Goal: Information Seeking & Learning: Learn about a topic

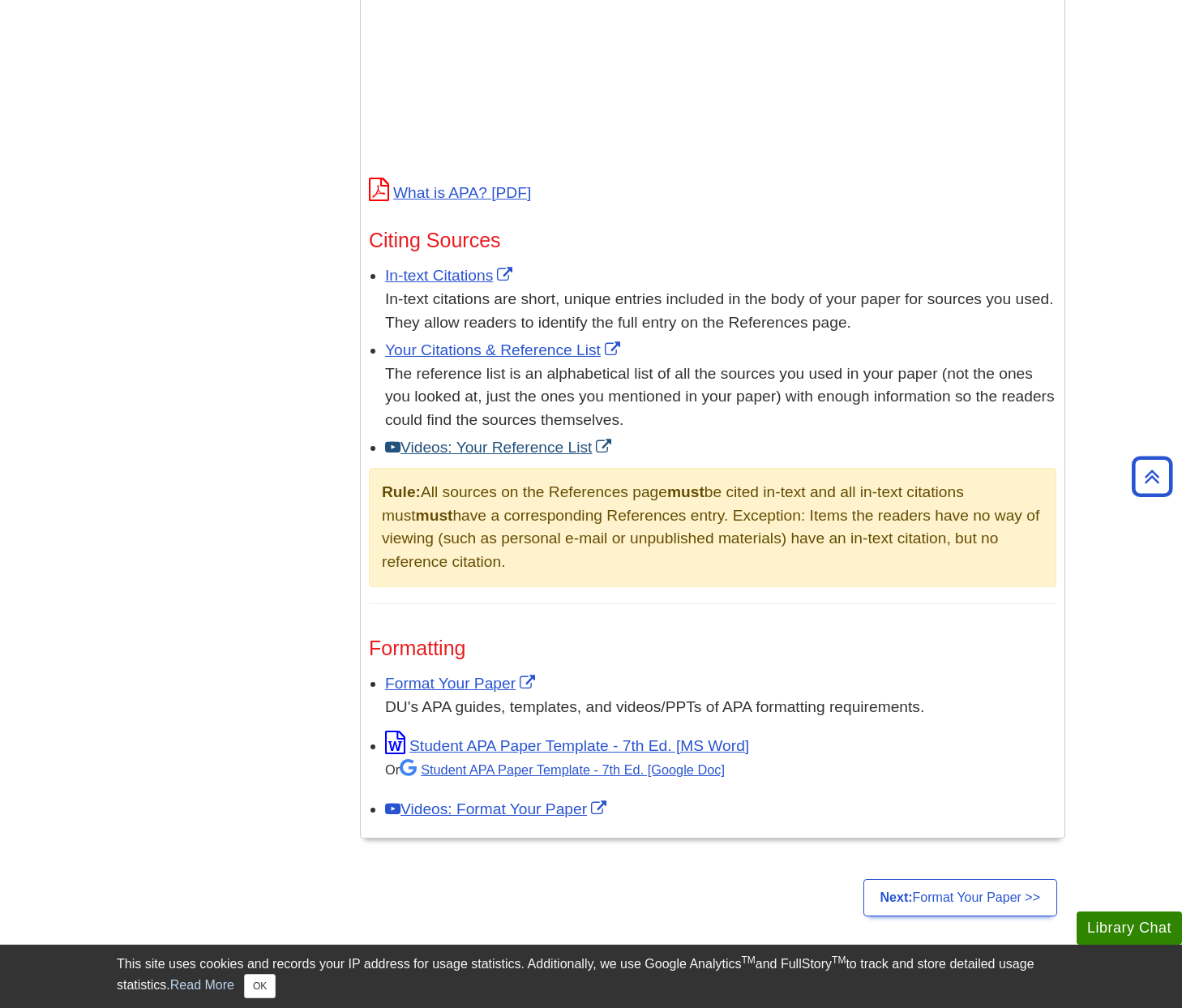
scroll to position [738, 0]
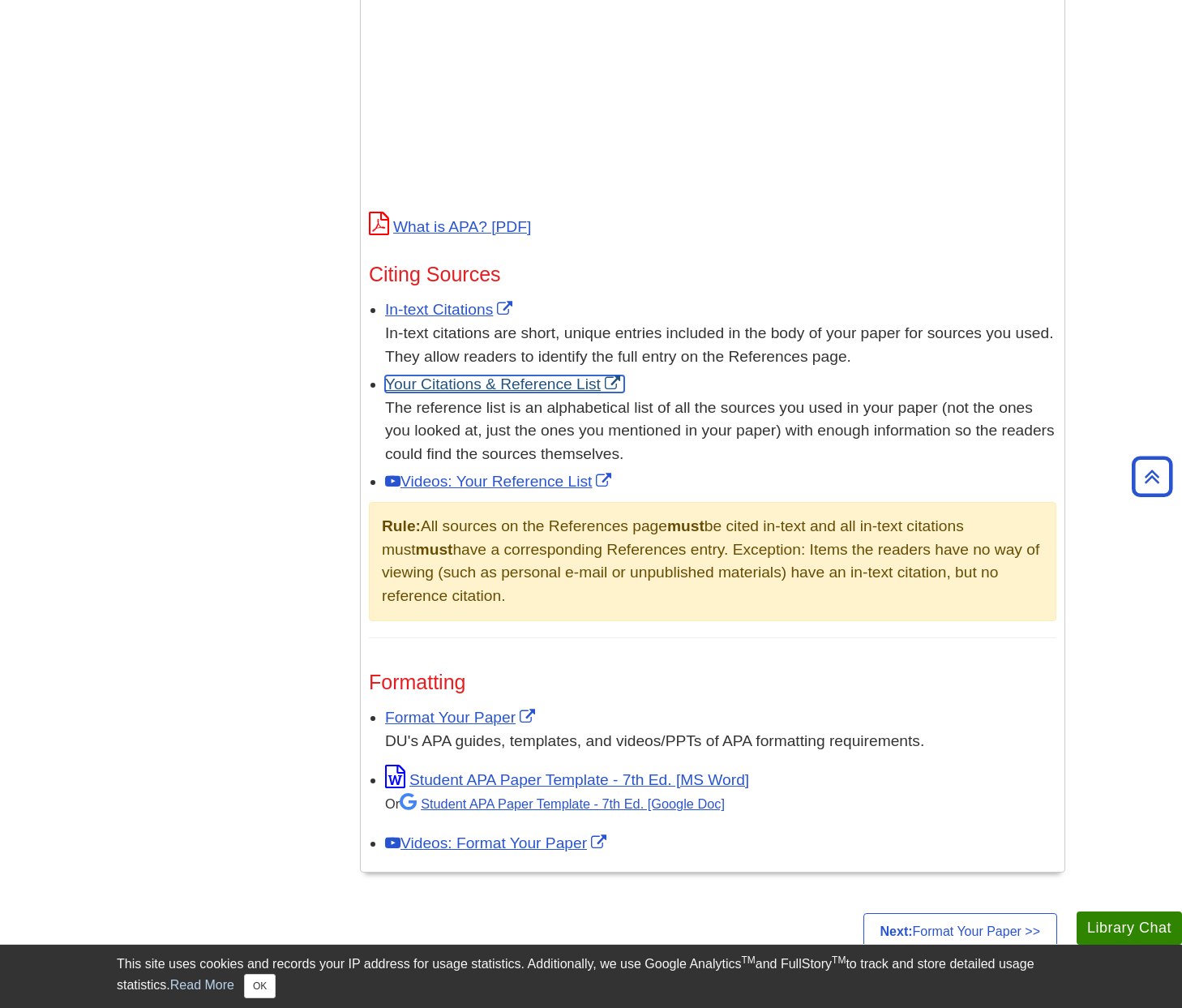
click at [509, 390] on link "Your Citations & Reference List" at bounding box center [505, 384] width 239 height 17
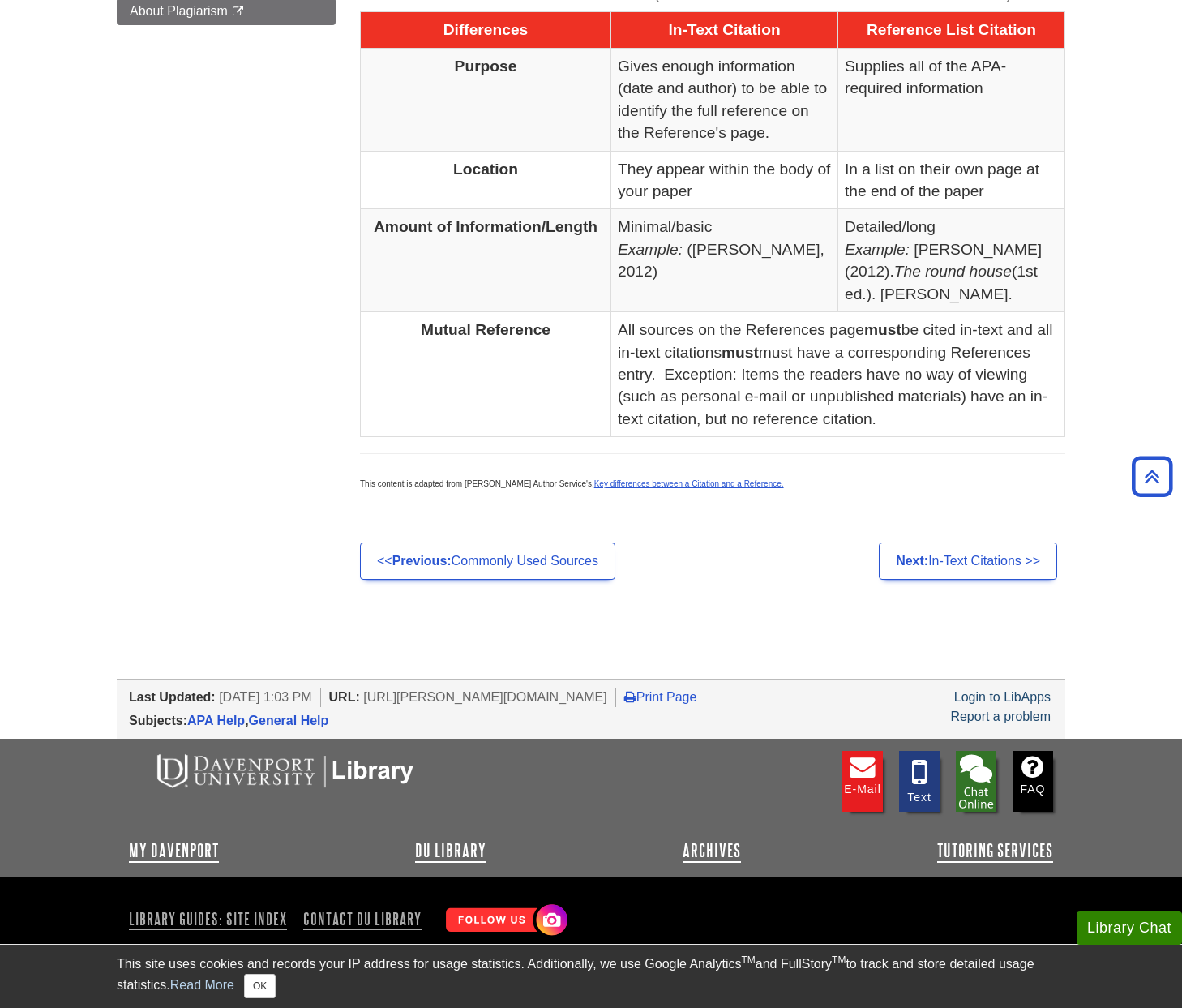
scroll to position [190, 0]
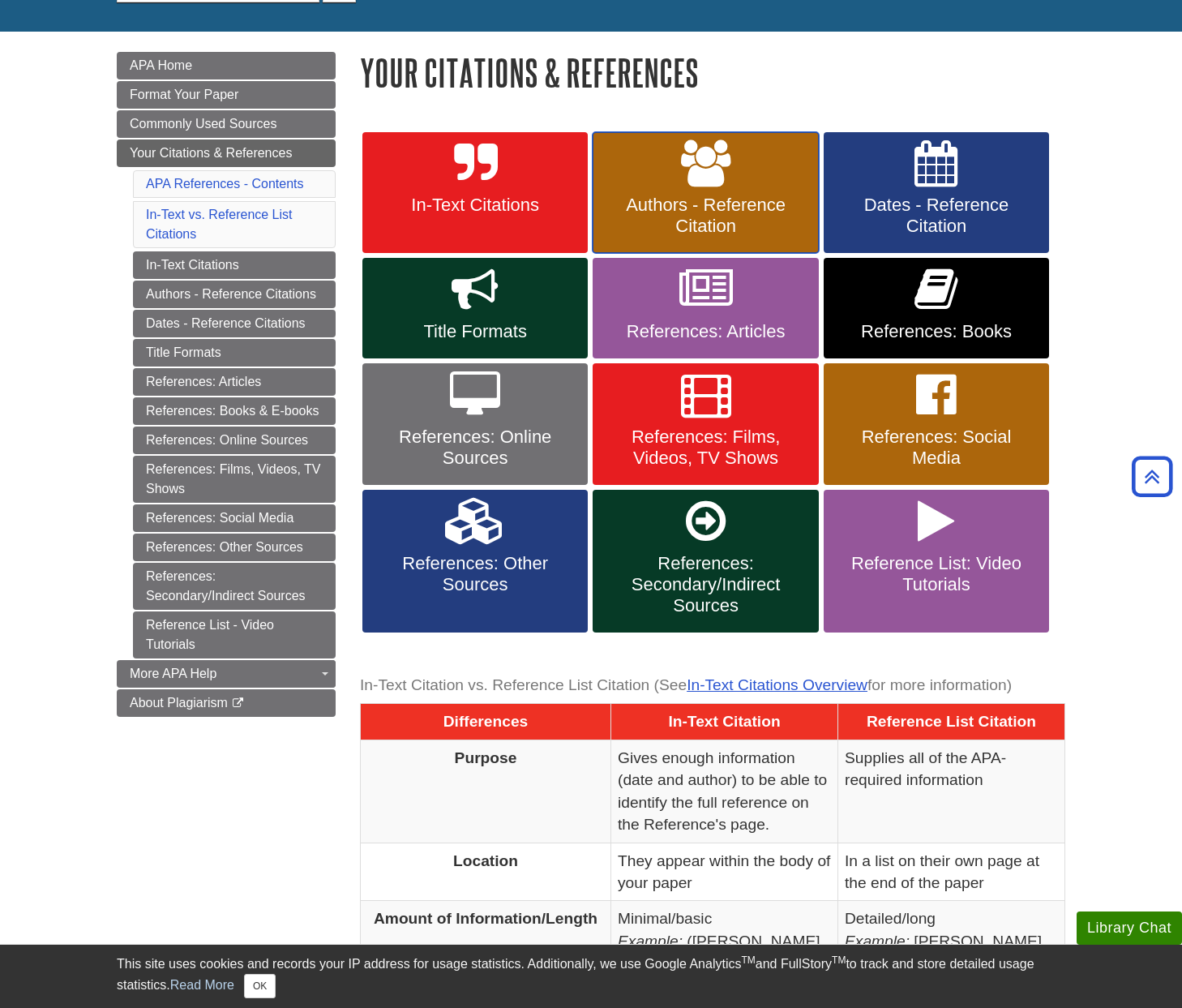
click at [679, 180] on link "Authors - Reference Citation" at bounding box center [705, 193] width 225 height 121
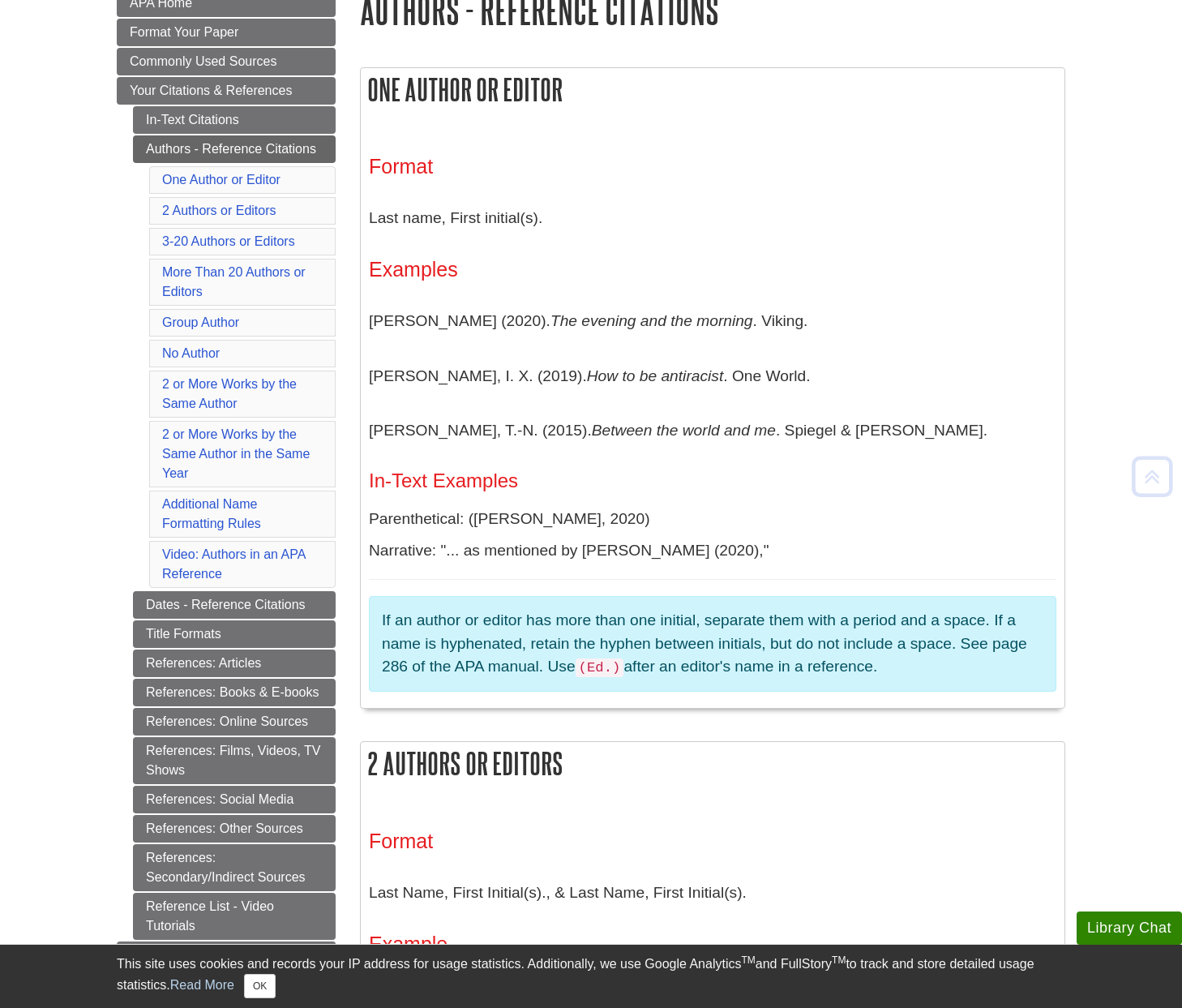
scroll to position [258, 0]
